Goal: Task Accomplishment & Management: Manage account settings

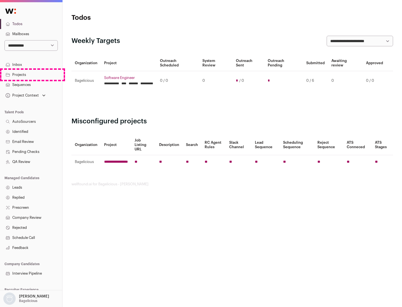
click at [31, 74] on link "Projects" at bounding box center [31, 75] width 62 height 10
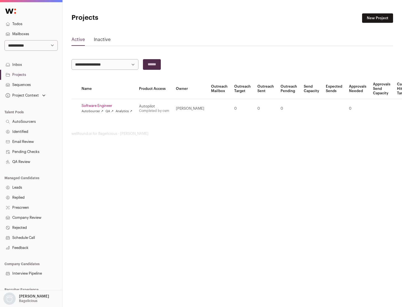
click at [108, 106] on link "Software Engineer" at bounding box center [106, 105] width 51 height 4
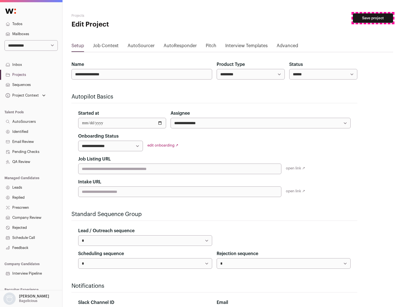
click at [373, 18] on button "Save project" at bounding box center [373, 17] width 40 height 9
